Goal: Information Seeking & Learning: Learn about a topic

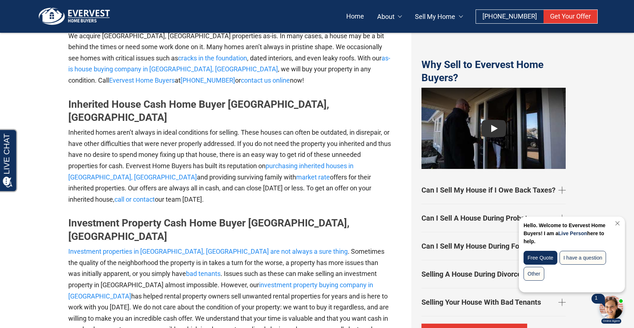
scroll to position [1382, 0]
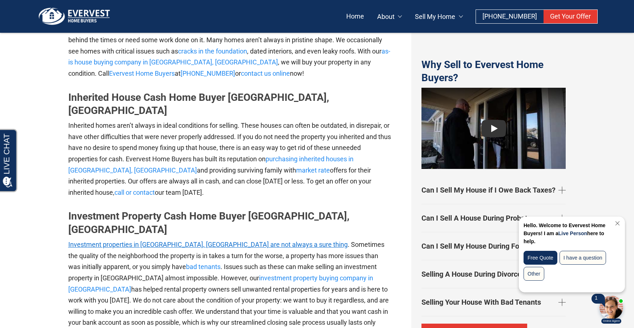
click at [250, 240] on link "Investment properties in [GEOGRAPHIC_DATA], [GEOGRAPHIC_DATA] are not always a …" at bounding box center [208, 244] width 280 height 8
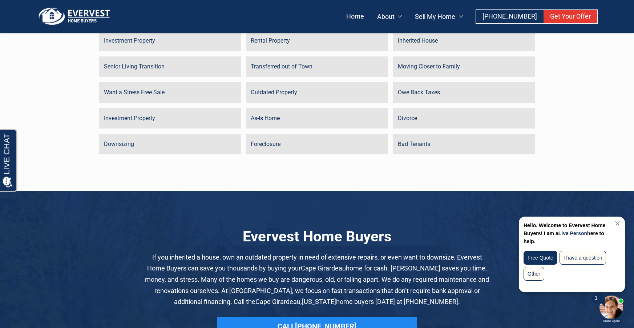
scroll to position [3520, 0]
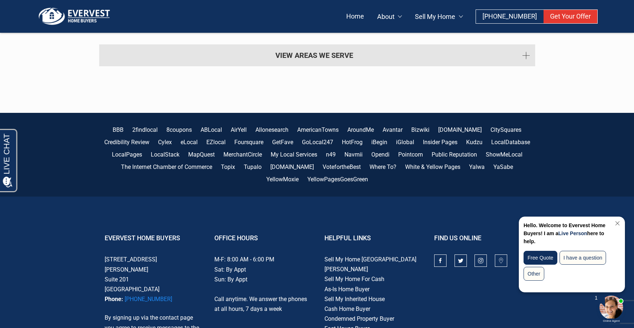
drag, startPoint x: 41, startPoint y: 177, endPoint x: 63, endPoint y: 317, distance: 142.3
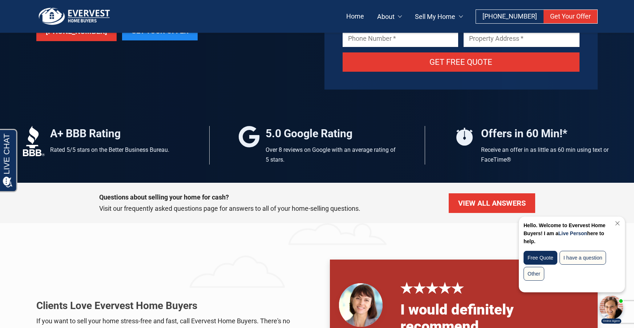
scroll to position [182, 0]
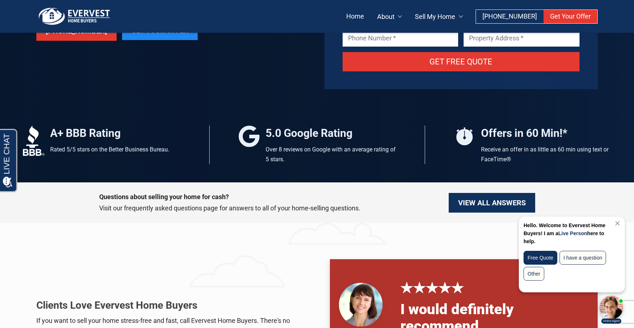
click at [490, 203] on link "View all Answers" at bounding box center [492, 203] width 87 height 20
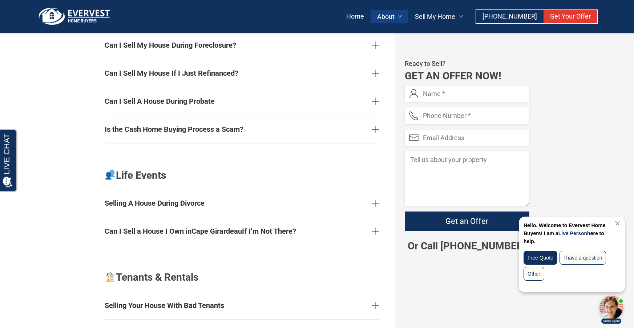
scroll to position [1273, 0]
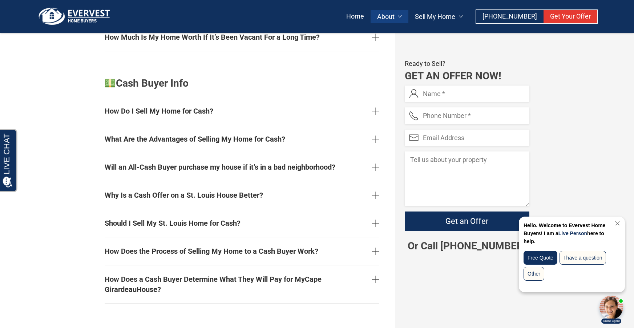
drag, startPoint x: 88, startPoint y: 177, endPoint x: 97, endPoint y: 209, distance: 33.2
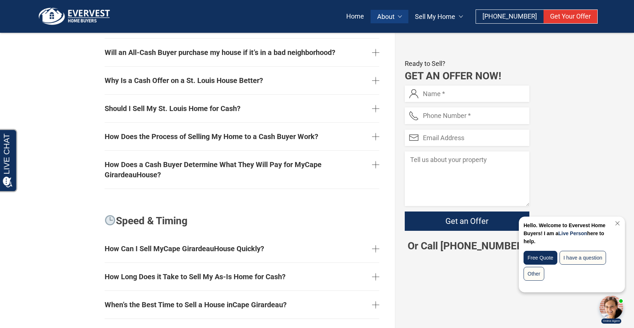
scroll to position [1725, 0]
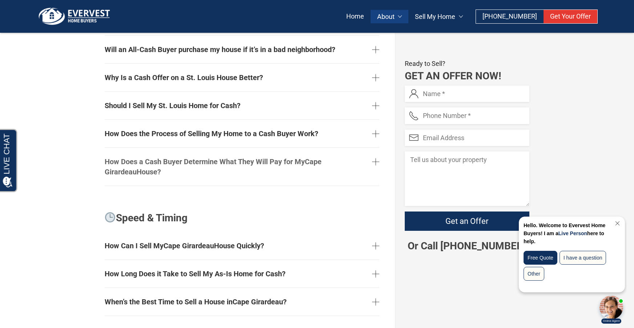
click at [108, 175] on link "How Does a Cash Buyer Determine What They Will Pay for My Cape Girardeau House?" at bounding box center [242, 167] width 275 height 32
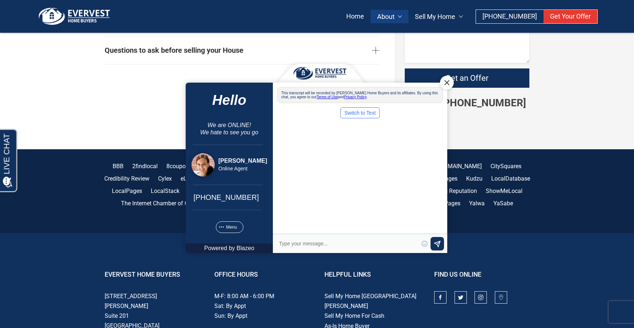
scroll to position [0, 0]
